Goal: Submit feedback/report problem: Submit feedback/report problem

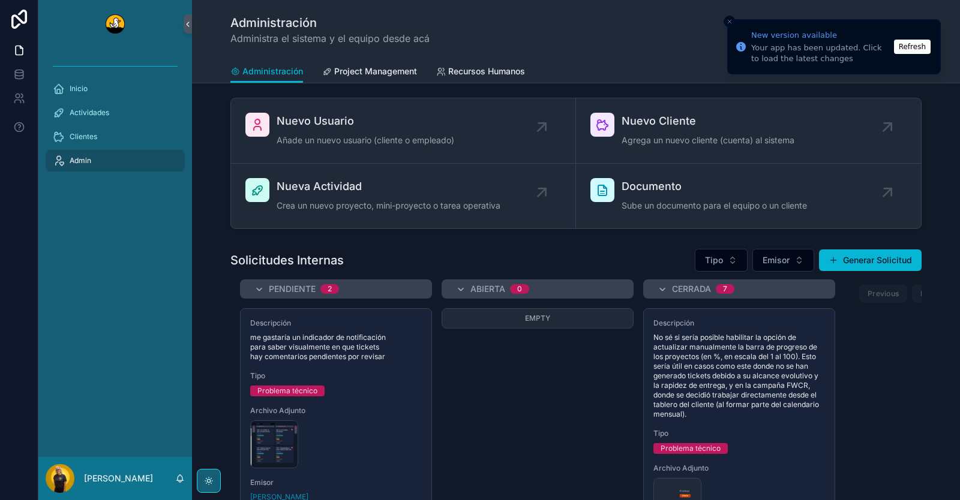
click at [912, 42] on button "Refresh" at bounding box center [912, 47] width 37 height 14
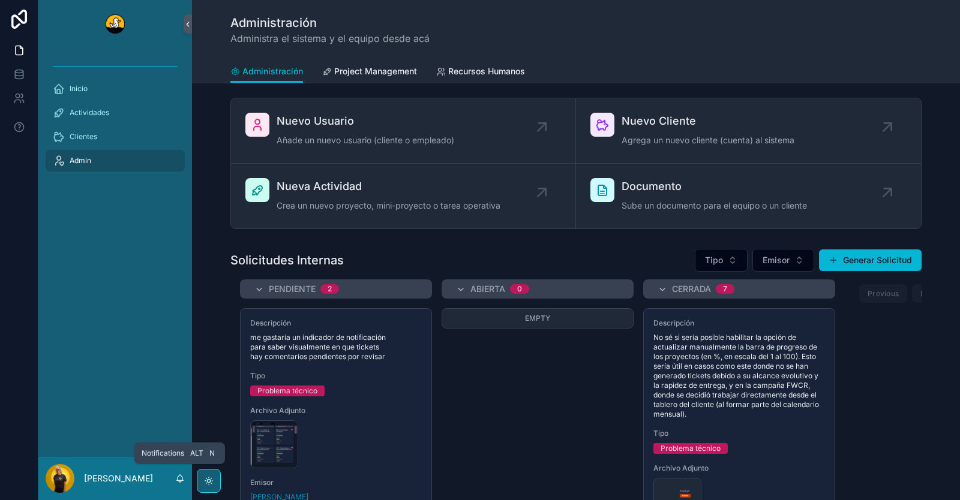
click at [178, 480] on icon "scrollable content" at bounding box center [180, 477] width 7 height 5
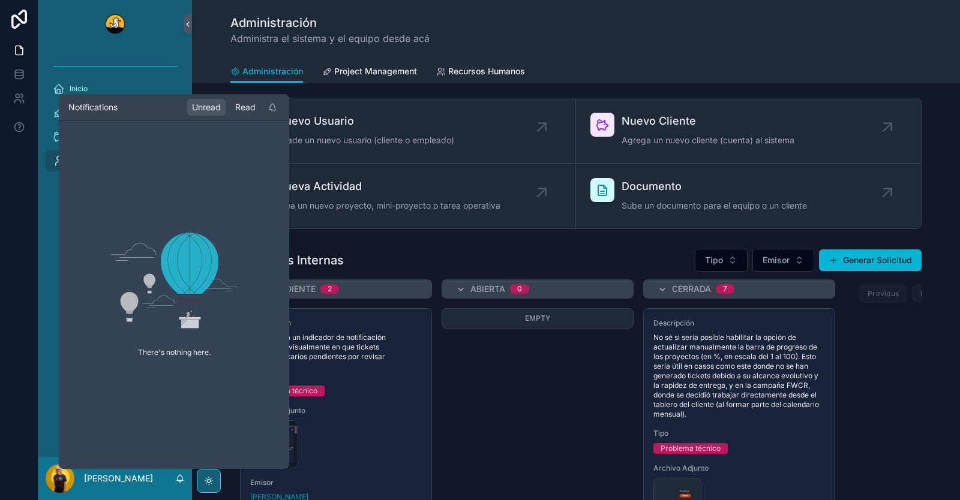
click at [247, 104] on div "Read" at bounding box center [245, 107] width 30 height 17
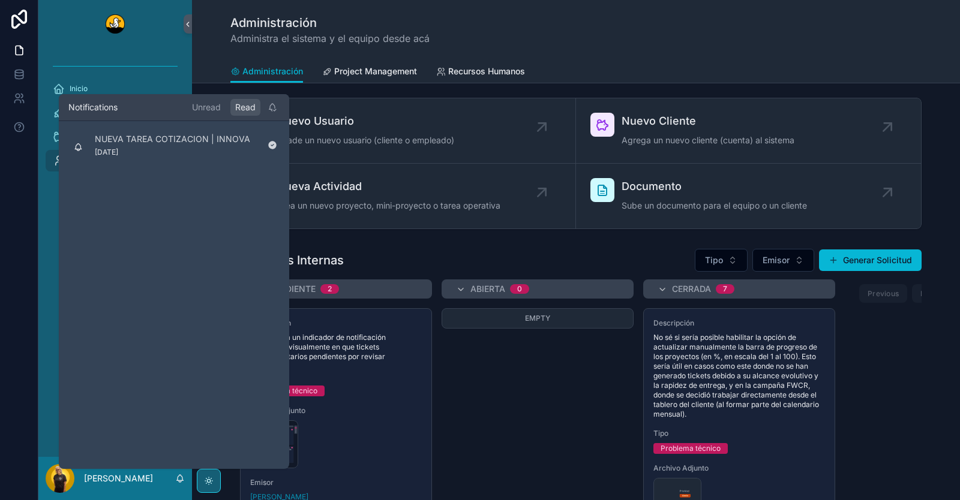
click at [523, 19] on div "Administración Administra el sistema y el equipo desde acá" at bounding box center [575, 29] width 691 height 31
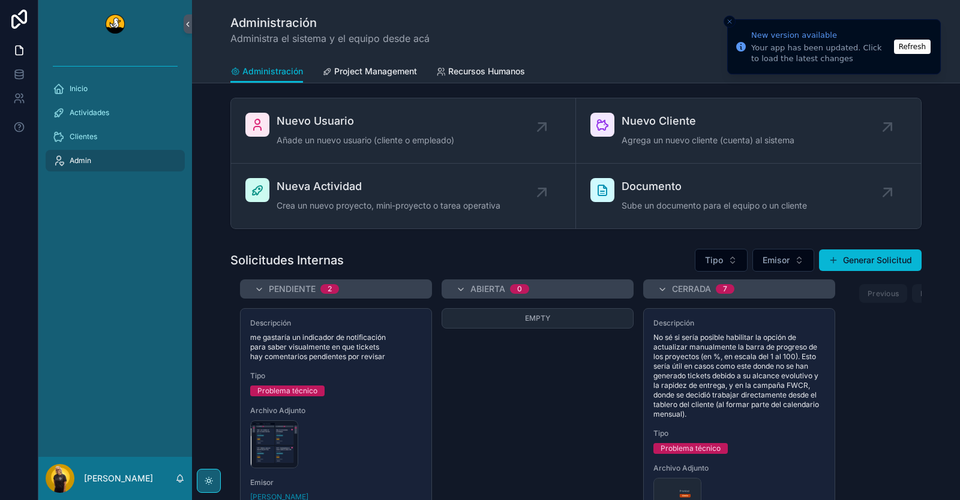
click at [921, 47] on button "Refresh" at bounding box center [912, 47] width 37 height 14
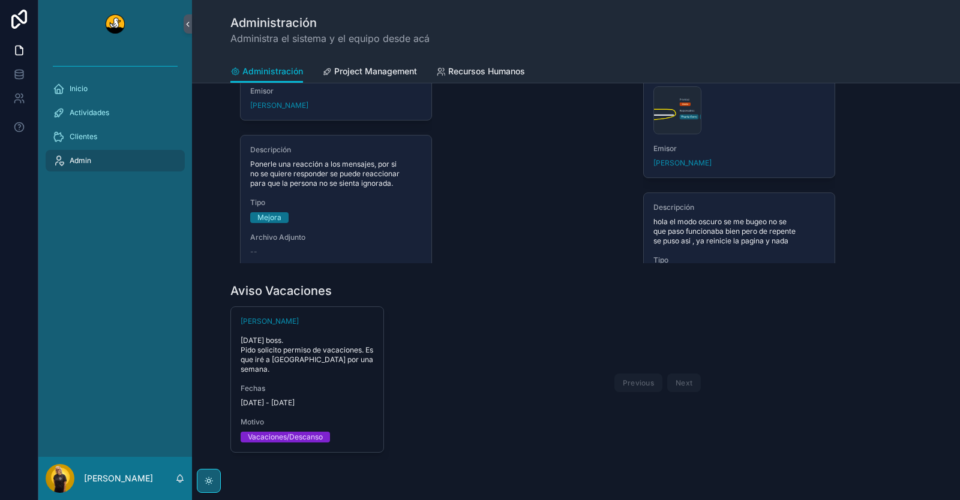
scroll to position [458, 0]
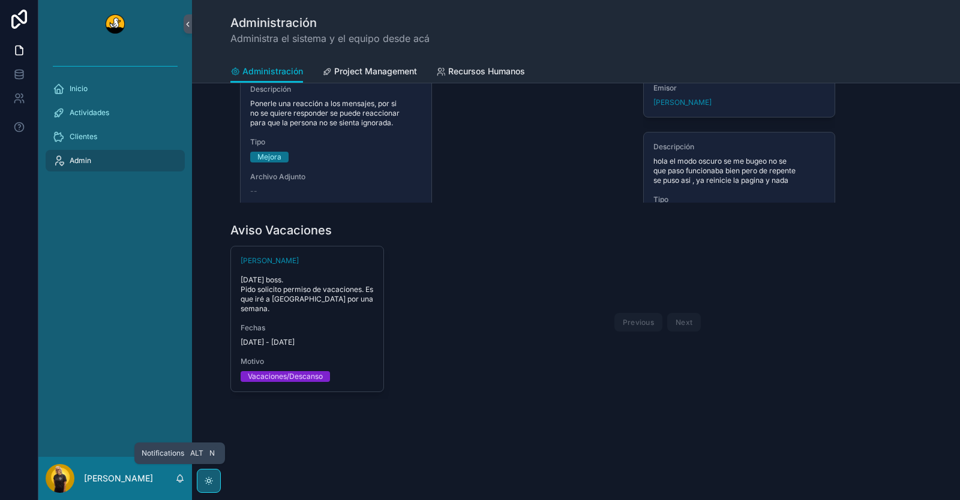
click at [178, 478] on icon "scrollable content" at bounding box center [180, 477] width 7 height 5
click at [155, 482] on div "[PERSON_NAME]" at bounding box center [115, 478] width 154 height 43
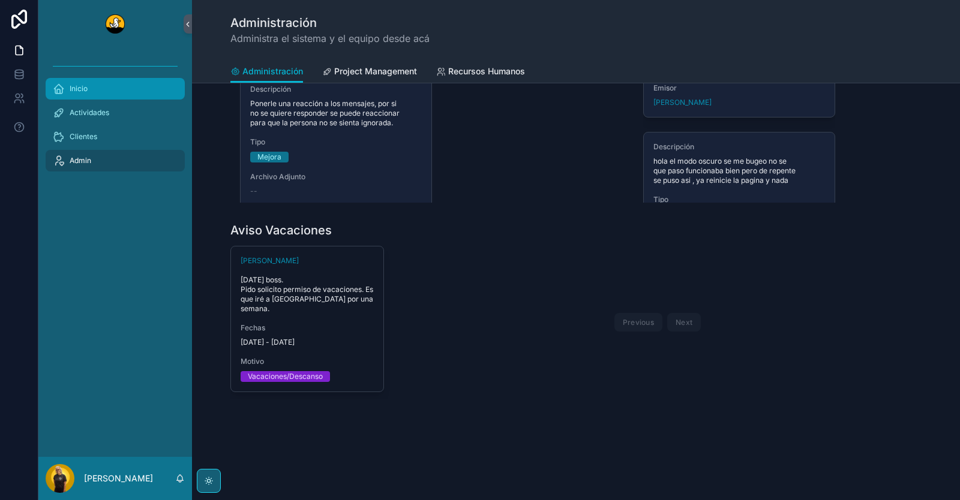
click at [100, 83] on div "Inicio" at bounding box center [115, 88] width 125 height 19
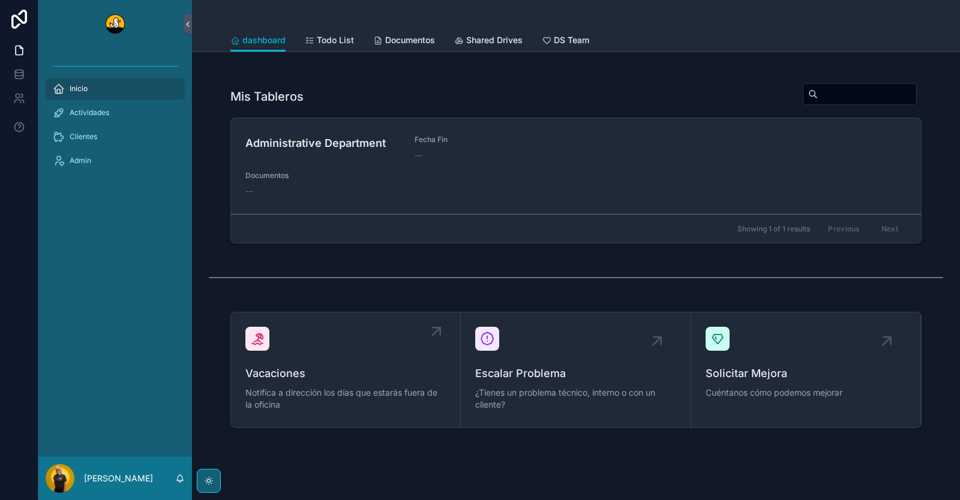
scroll to position [569, 0]
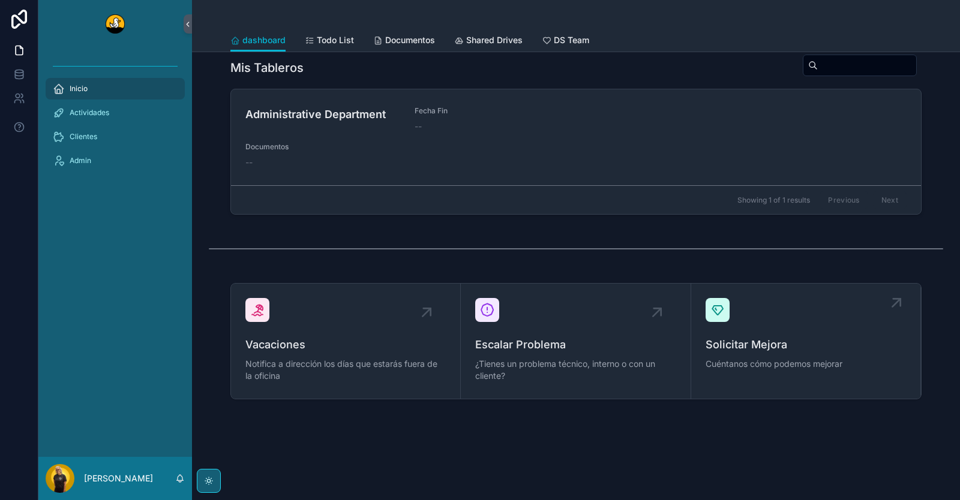
click at [789, 341] on span "Solicitar Mejora" at bounding box center [806, 345] width 200 height 17
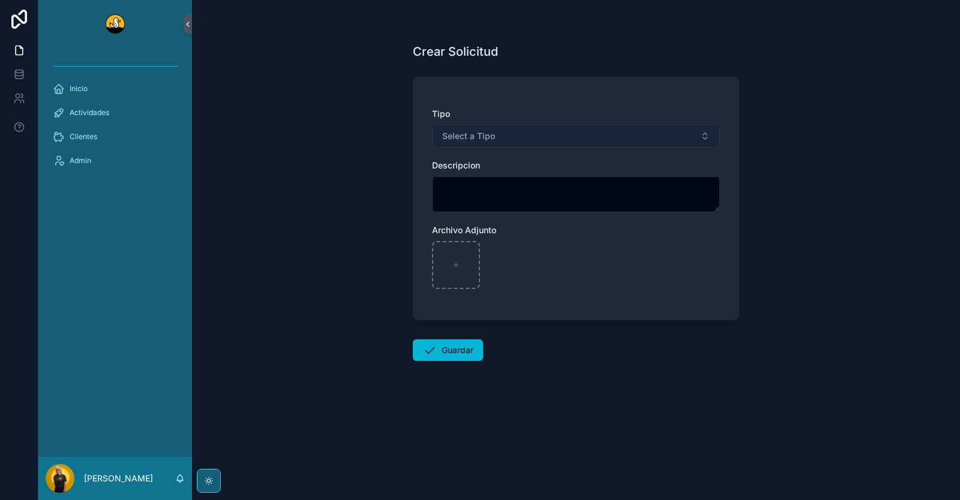
click at [520, 139] on button "Select a Tipo" at bounding box center [576, 136] width 288 height 23
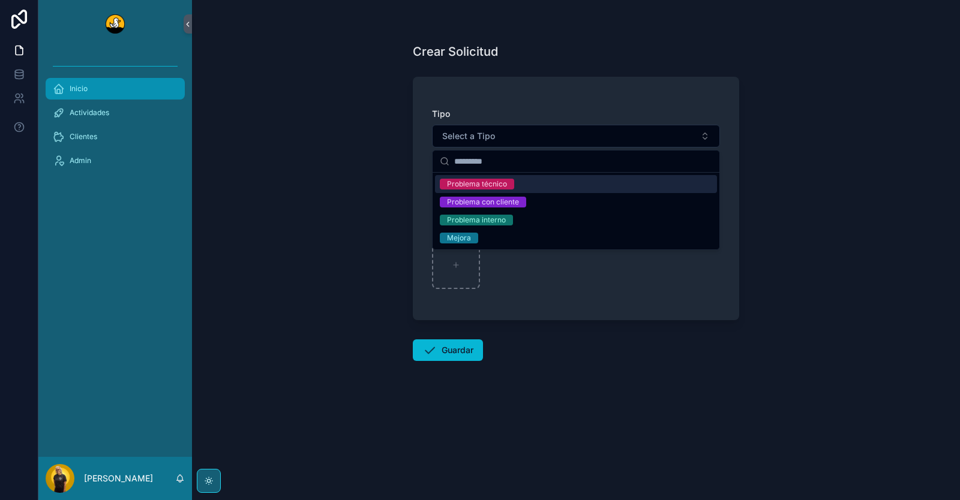
click at [83, 94] on div "Inicio" at bounding box center [115, 88] width 125 height 19
